Goal: Transaction & Acquisition: Purchase product/service

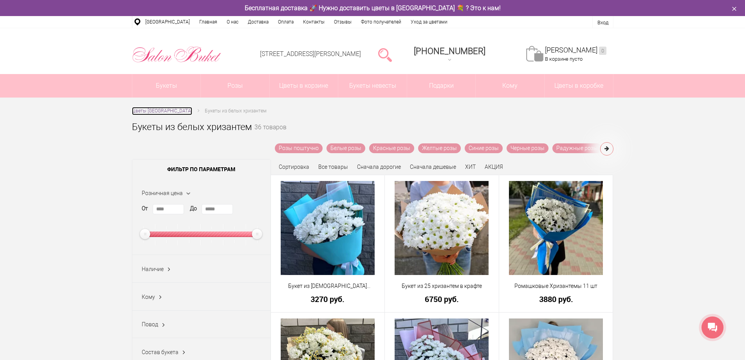
click at [172, 108] on span "Цветы [GEOGRAPHIC_DATA]" at bounding box center [162, 110] width 60 height 5
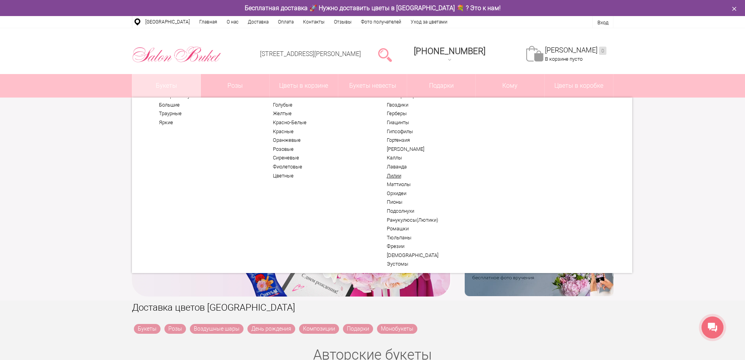
scroll to position [39, 0]
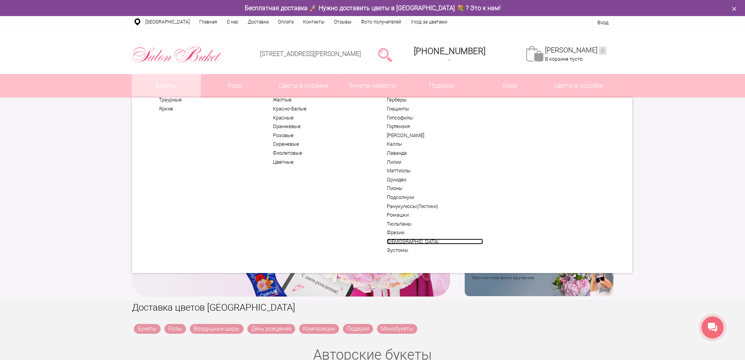
click at [411, 238] on link "[DEMOGRAPHIC_DATA]" at bounding box center [435, 241] width 96 height 6
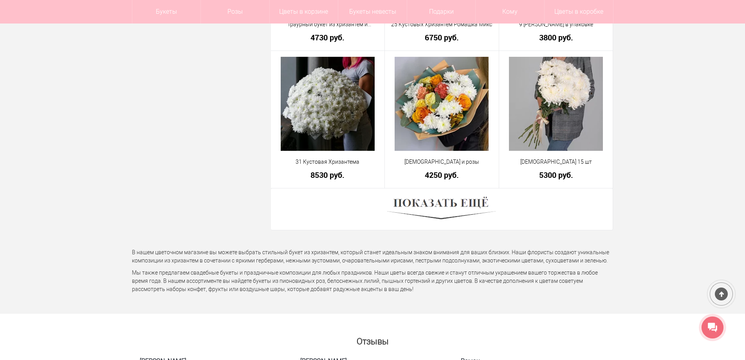
scroll to position [2152, 0]
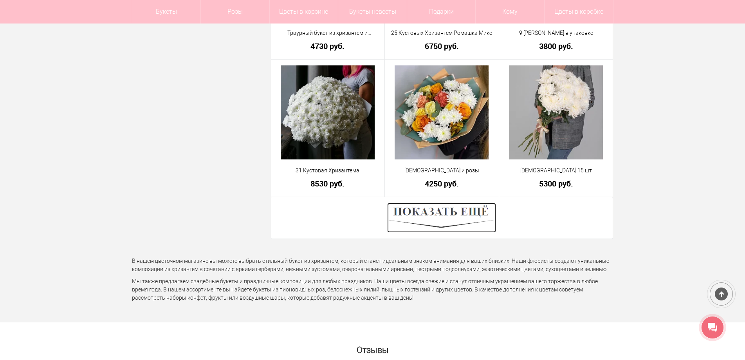
click at [459, 207] on img at bounding box center [441, 218] width 109 height 30
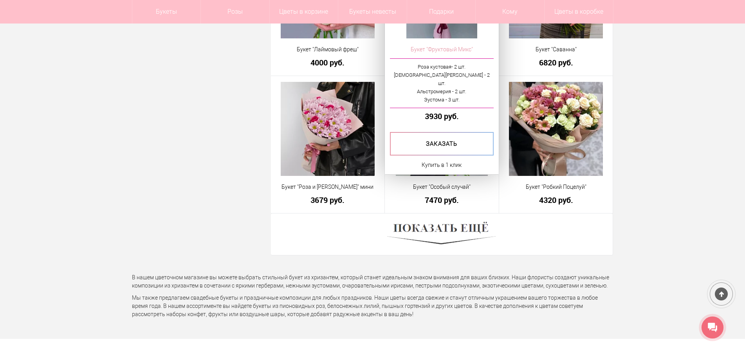
scroll to position [4383, 0]
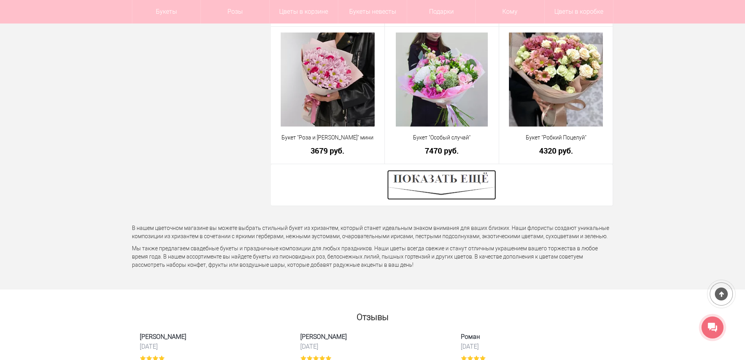
click at [447, 180] on img at bounding box center [441, 185] width 109 height 30
